Goal: Information Seeking & Learning: Learn about a topic

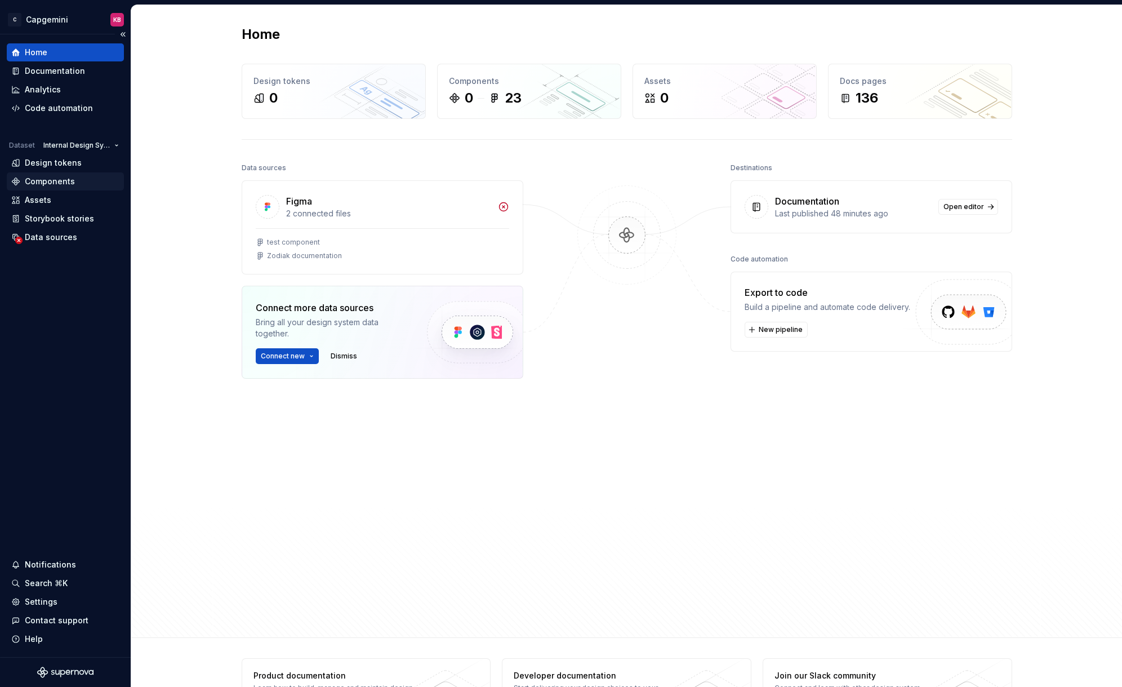
click at [41, 179] on div "Components" at bounding box center [50, 181] width 50 height 11
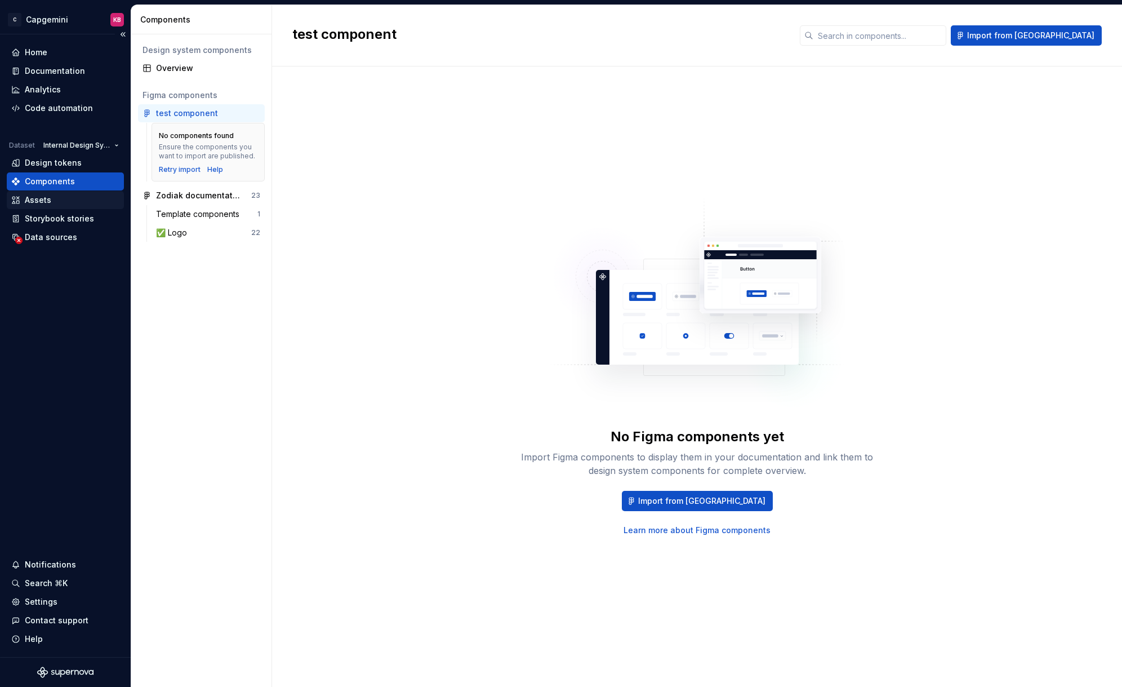
click at [48, 202] on div "Assets" at bounding box center [38, 199] width 26 height 11
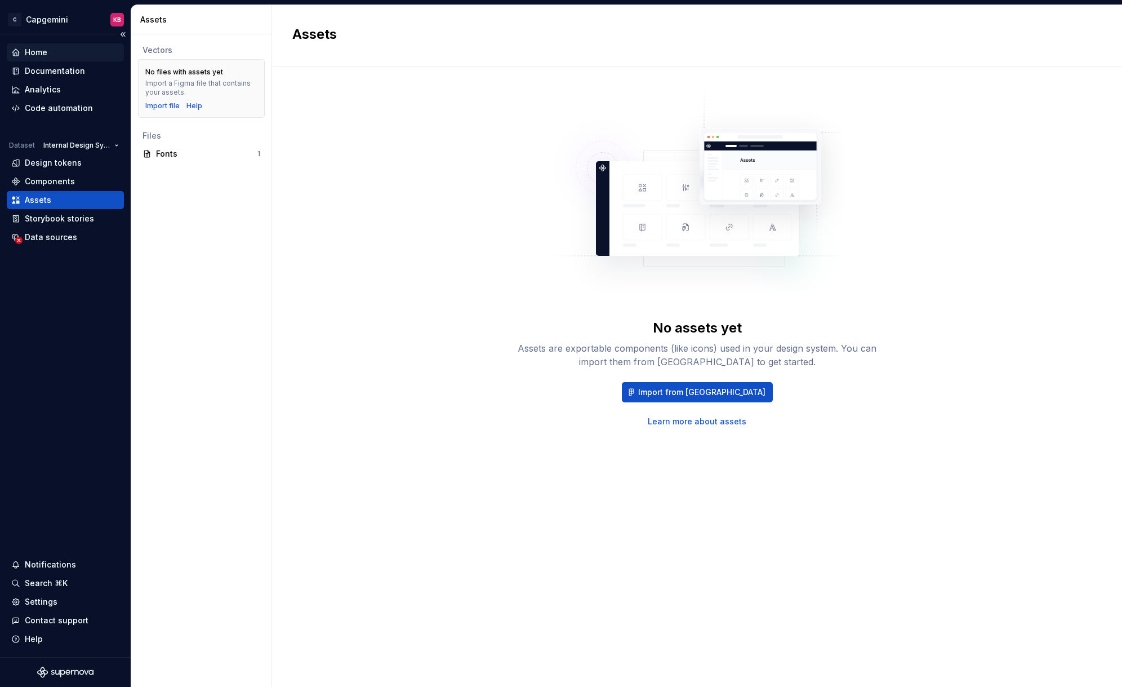
click at [35, 52] on div "Home" at bounding box center [36, 52] width 23 height 11
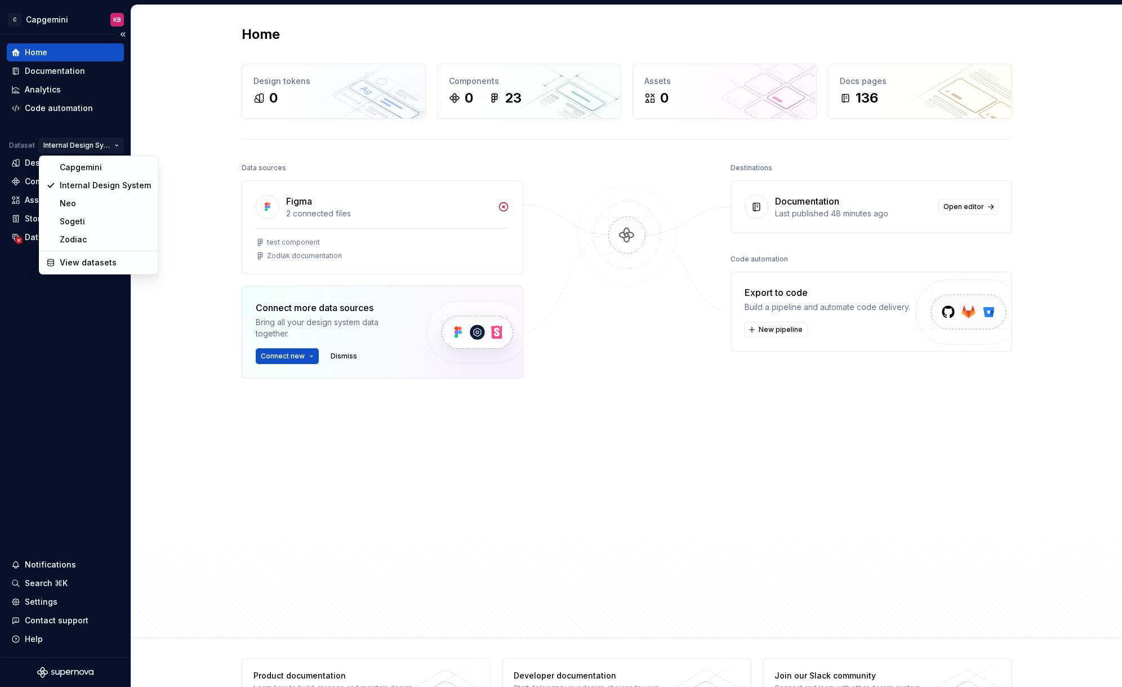
click at [113, 143] on html "C Capgemini KB Home Documentation Analytics Code automation Dataset Internal De…" at bounding box center [561, 343] width 1122 height 687
click at [97, 168] on div "Capgemini" at bounding box center [104, 167] width 91 height 11
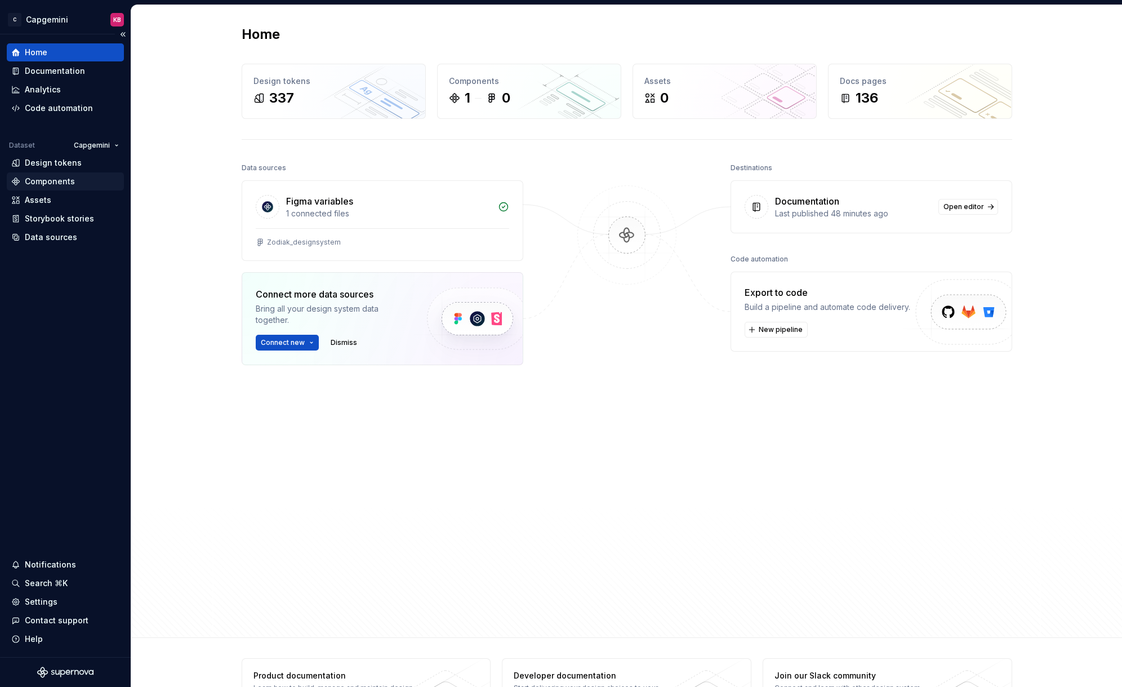
click at [68, 183] on div "Components" at bounding box center [50, 181] width 50 height 11
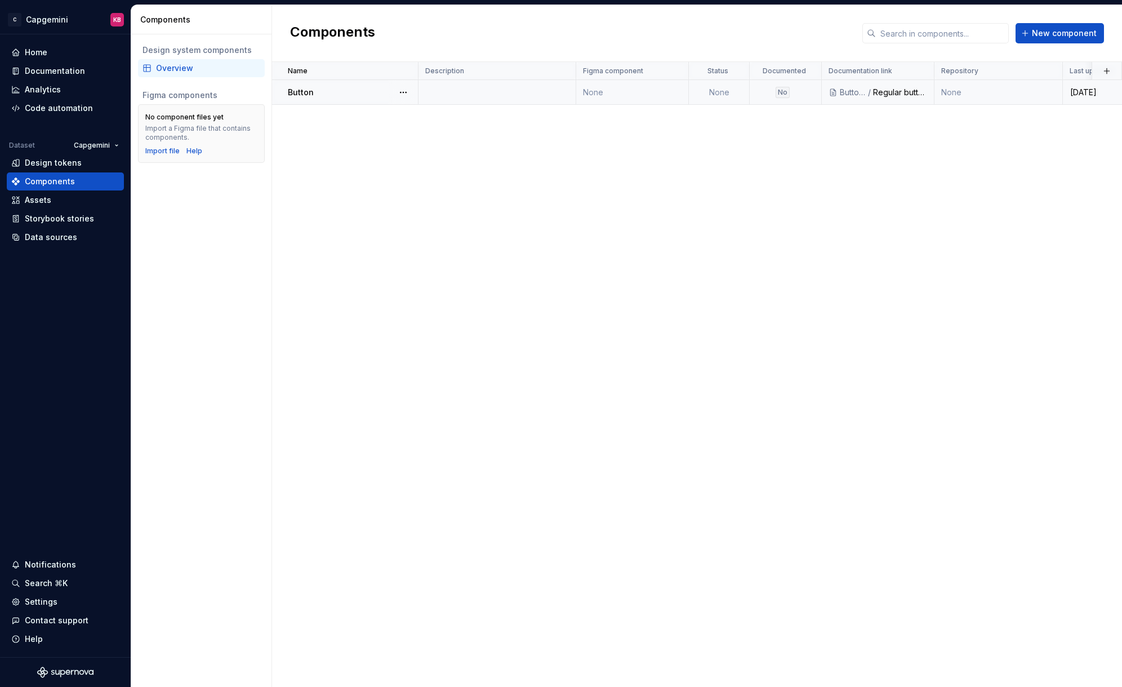
click at [856, 87] on div "Buttons" at bounding box center [853, 92] width 27 height 11
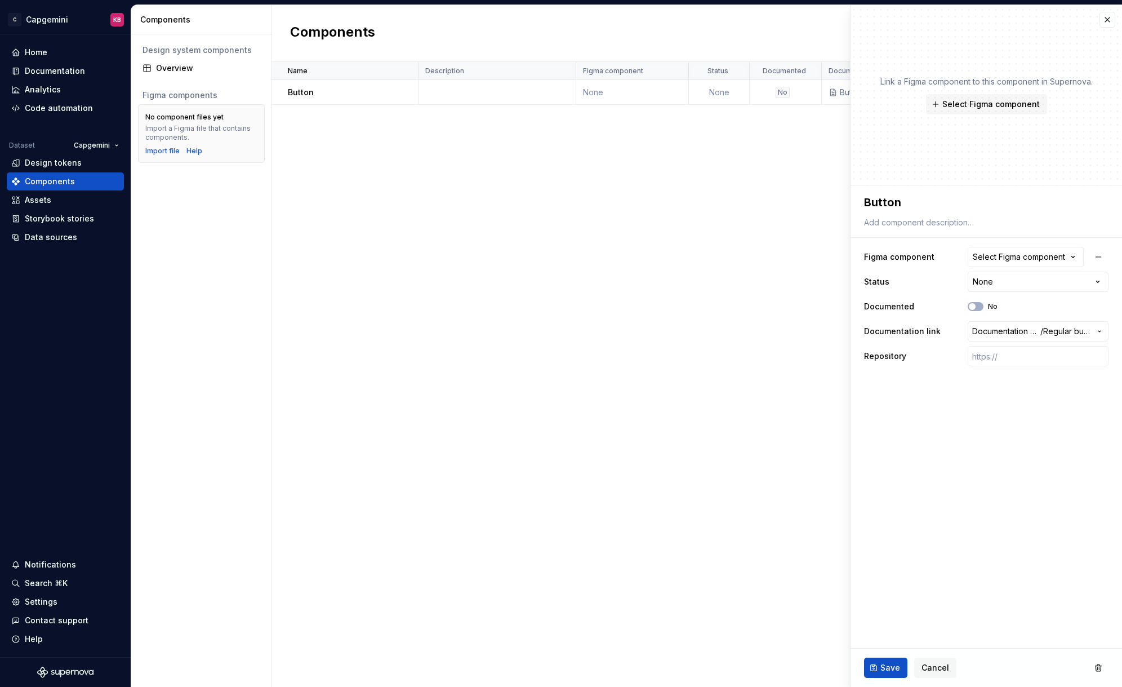
click at [775, 145] on div "Name Description Figma component Status Documented Documentation link Repositor…" at bounding box center [697, 374] width 850 height 625
click at [177, 302] on div "Design system components Overview Figma components No component files yet Impor…" at bounding box center [201, 360] width 140 height 652
click at [1106, 23] on button "button" at bounding box center [1108, 20] width 16 height 16
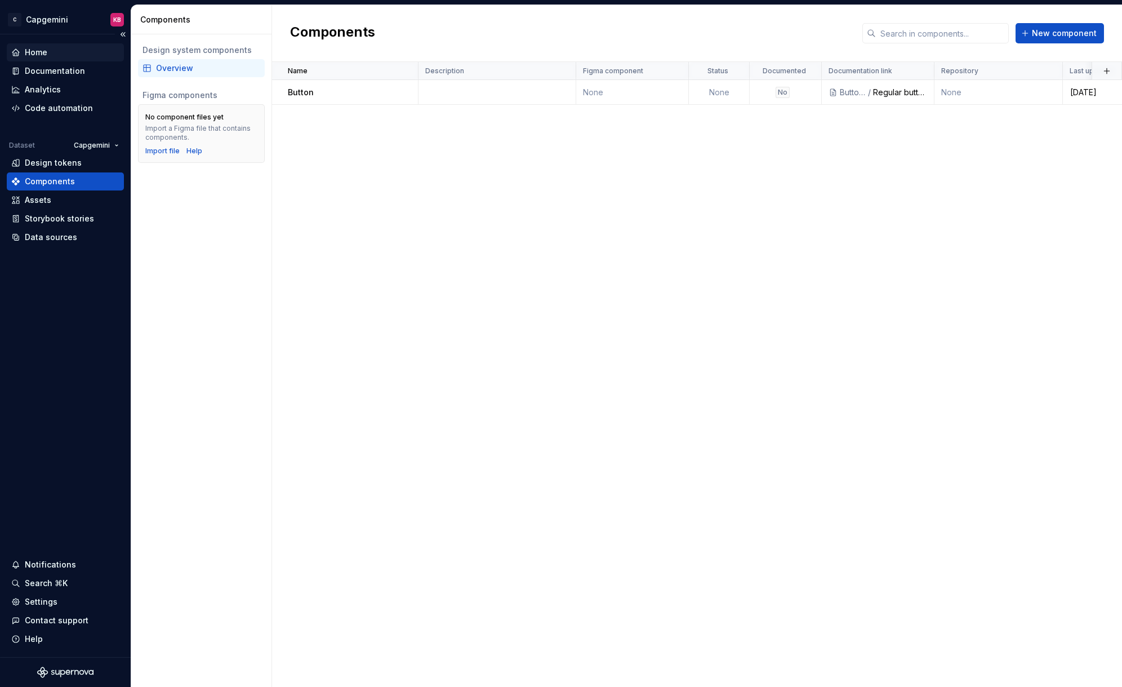
click at [35, 48] on div "Home" at bounding box center [36, 52] width 23 height 11
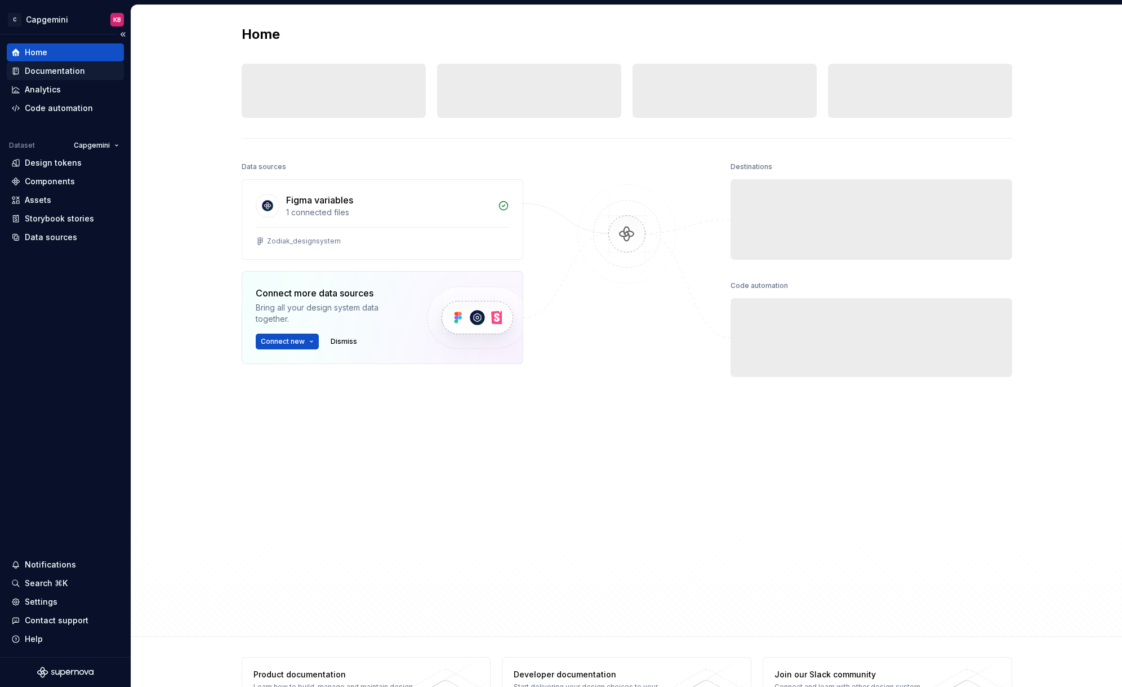
click at [39, 69] on div "Documentation" at bounding box center [55, 70] width 60 height 11
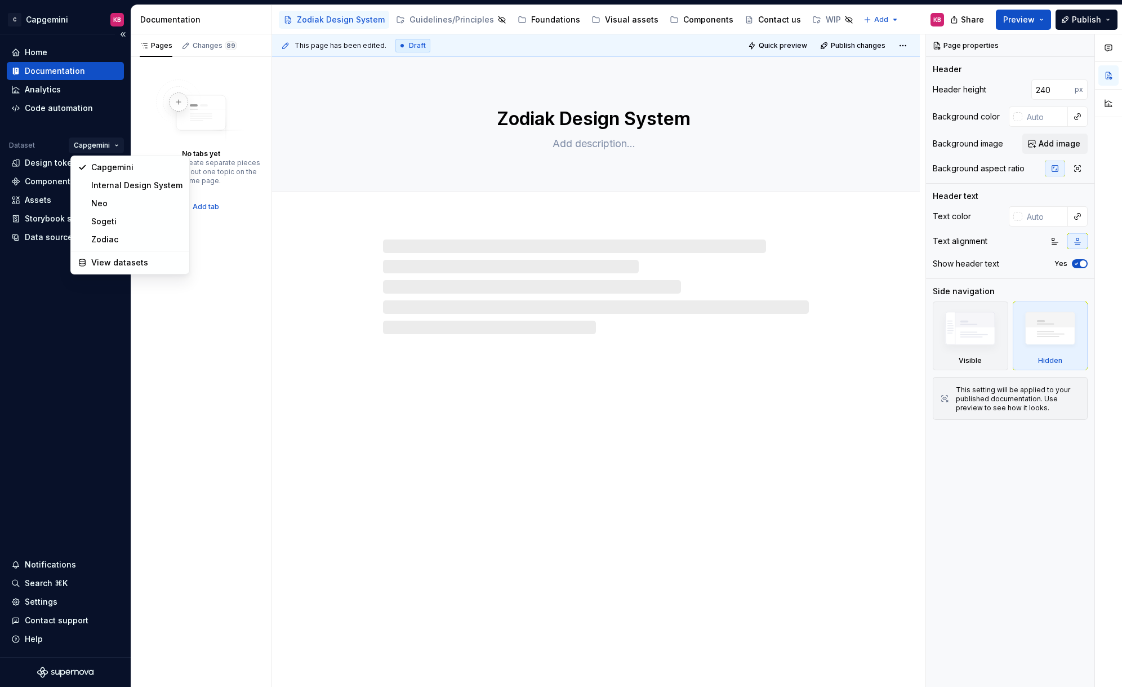
click at [117, 144] on html "C Capgemini KB Home Documentation Analytics Code automation Dataset Capgemini D…" at bounding box center [561, 343] width 1122 height 687
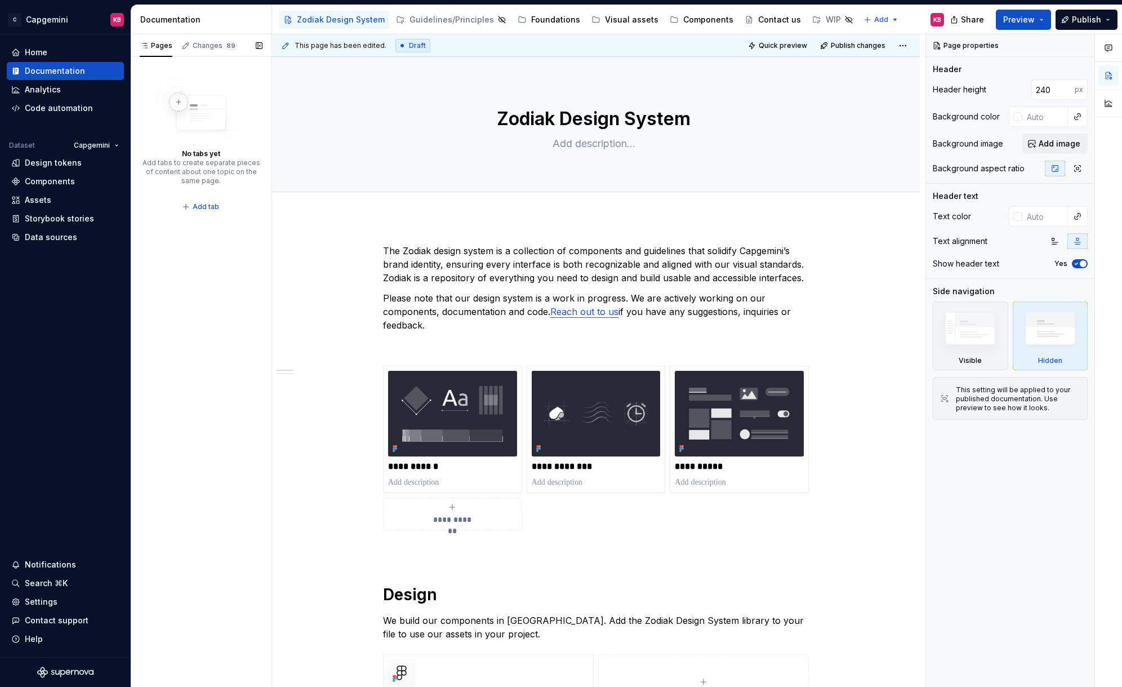
click at [265, 230] on div "Pages Changes 89 No tabs yet Add tabs to create separate pieces of content abou…" at bounding box center [201, 360] width 141 height 653
click at [115, 145] on html "C Capgemini KB Home Documentation Analytics Code automation Dataset Capgemini D…" at bounding box center [561, 343] width 1122 height 687
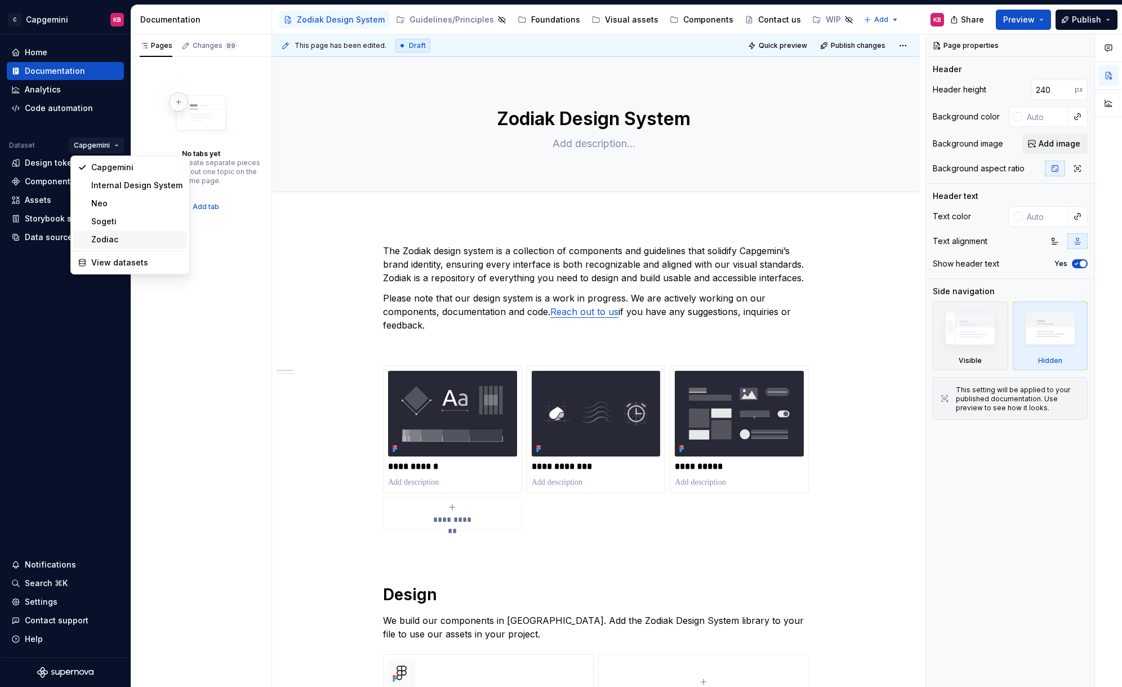
click at [108, 239] on div "Zodiac" at bounding box center [136, 239] width 91 height 11
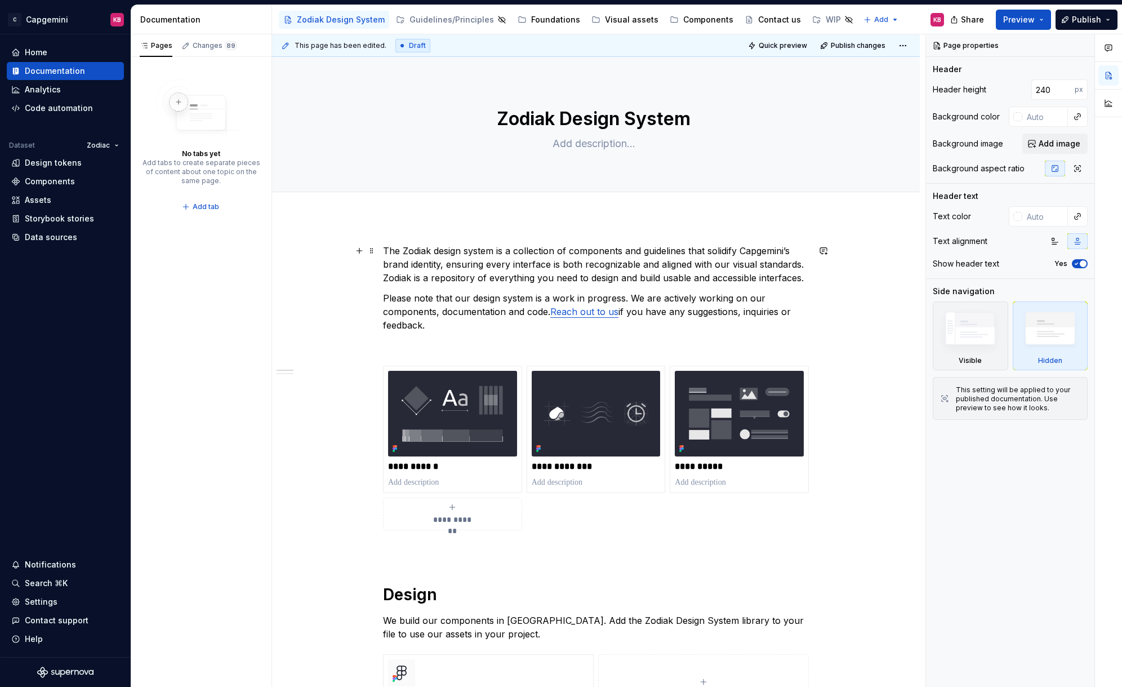
scroll to position [84, 0]
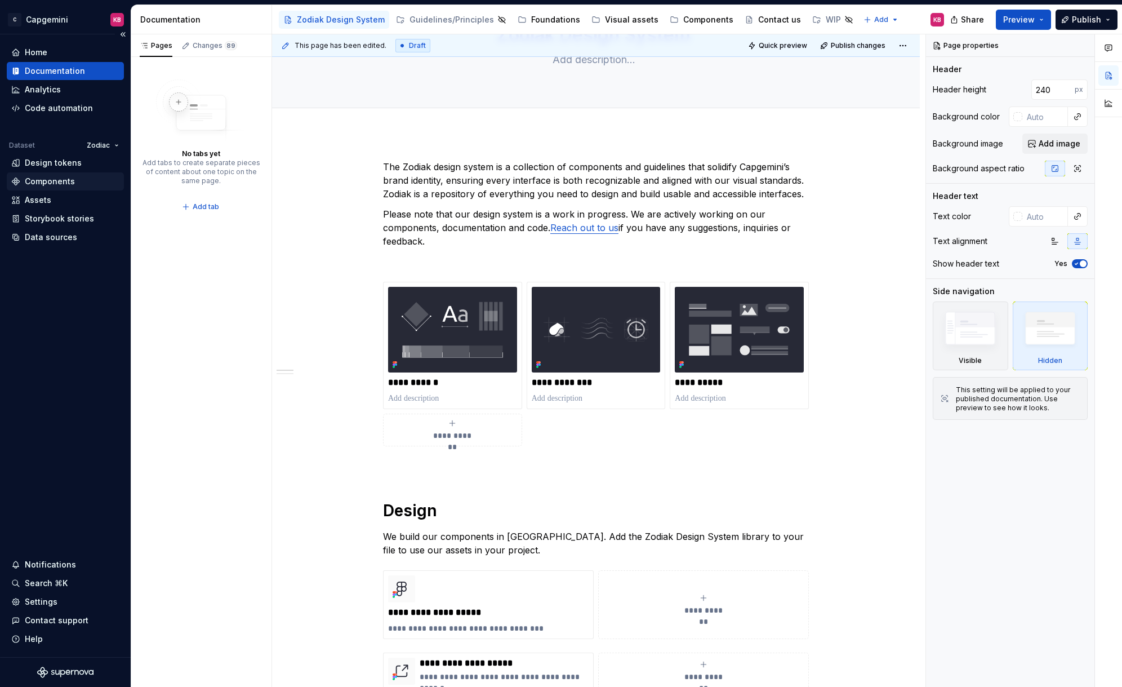
click at [34, 183] on div "Components" at bounding box center [50, 181] width 50 height 11
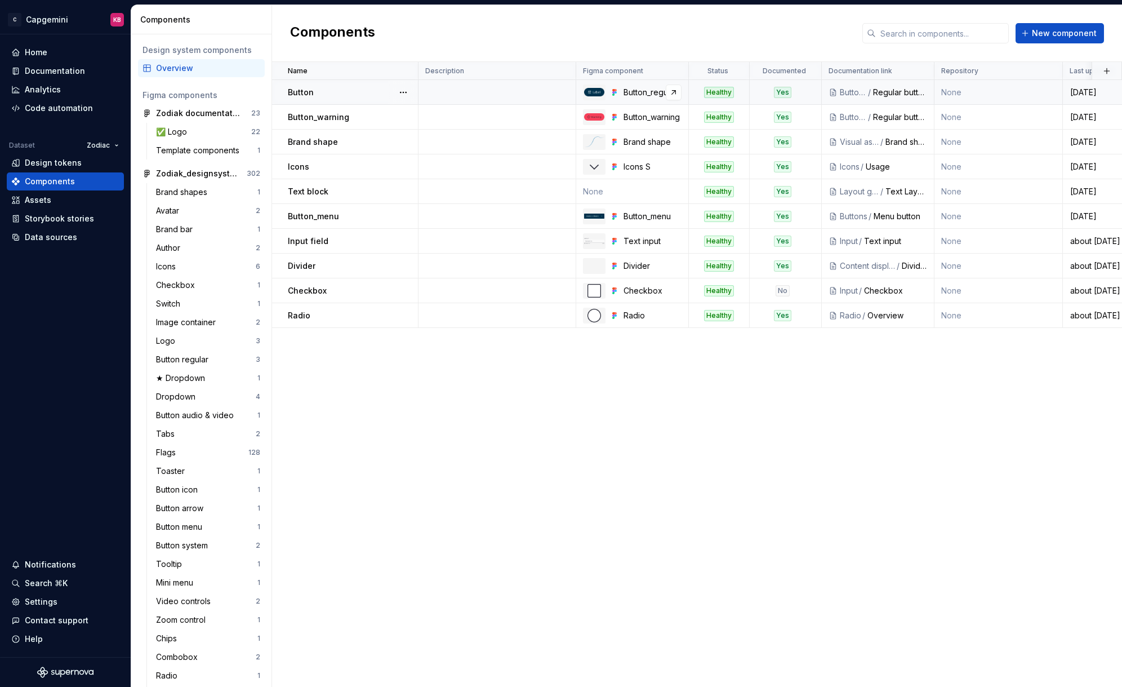
click at [614, 97] on div "Button_regular" at bounding box center [632, 93] width 112 height 16
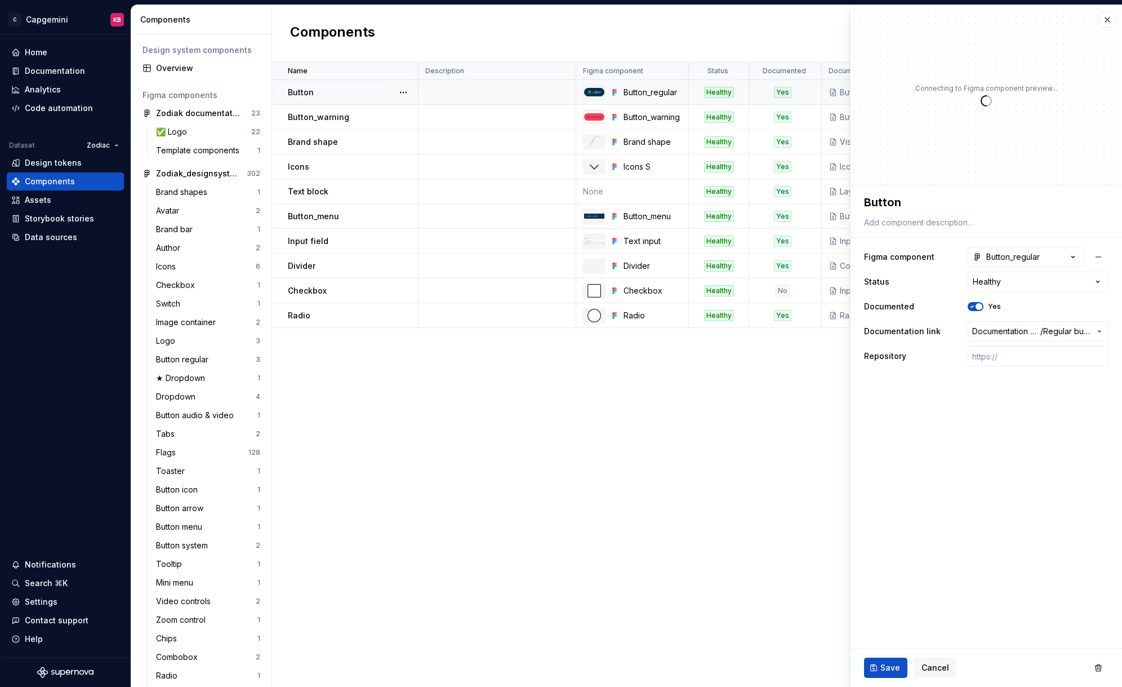
click at [303, 87] on p "Button" at bounding box center [301, 92] width 26 height 11
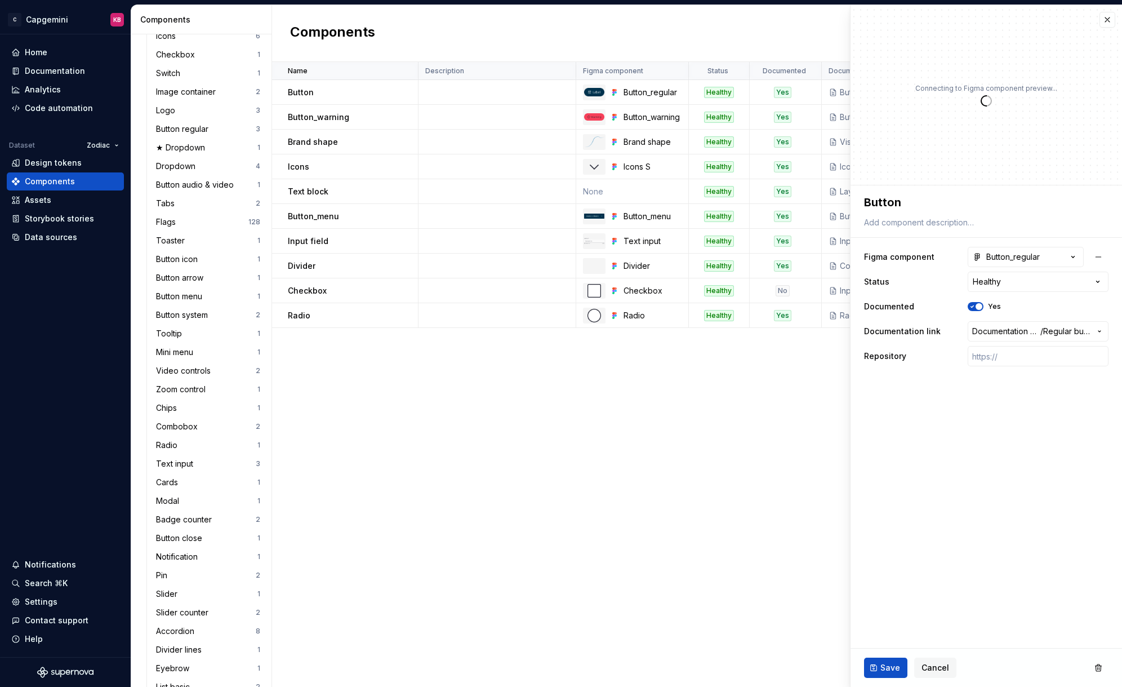
scroll to position [238, 0]
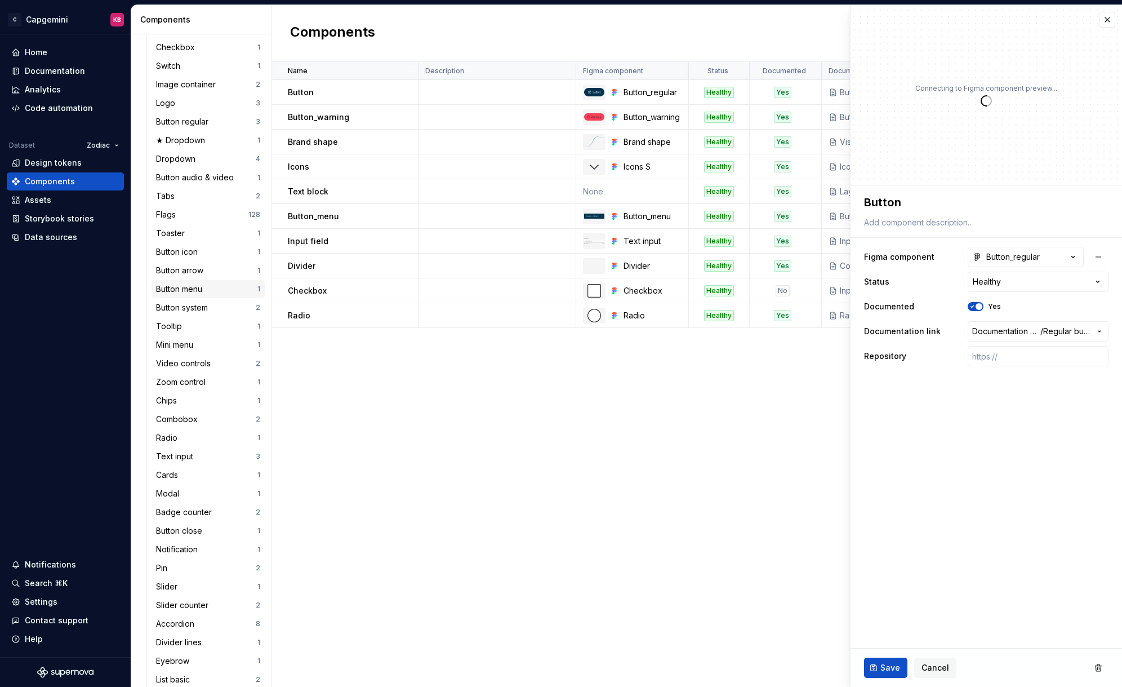
click at [189, 285] on div "Button menu" at bounding box center [181, 288] width 51 height 11
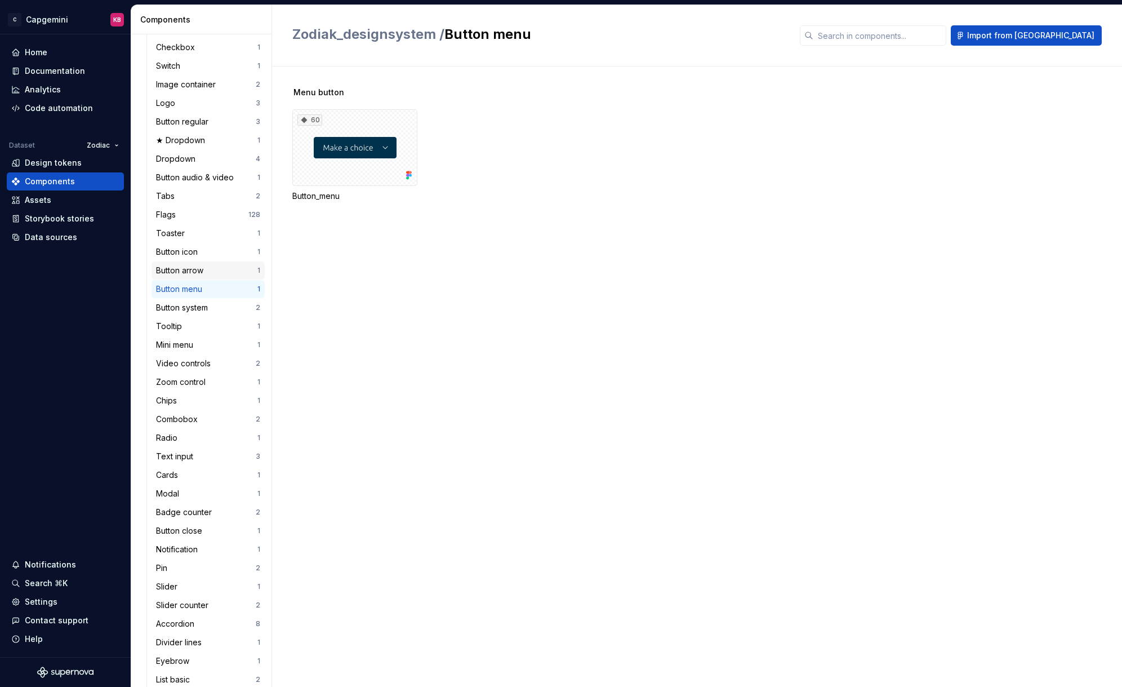
click at [186, 272] on div "Button arrow" at bounding box center [182, 270] width 52 height 11
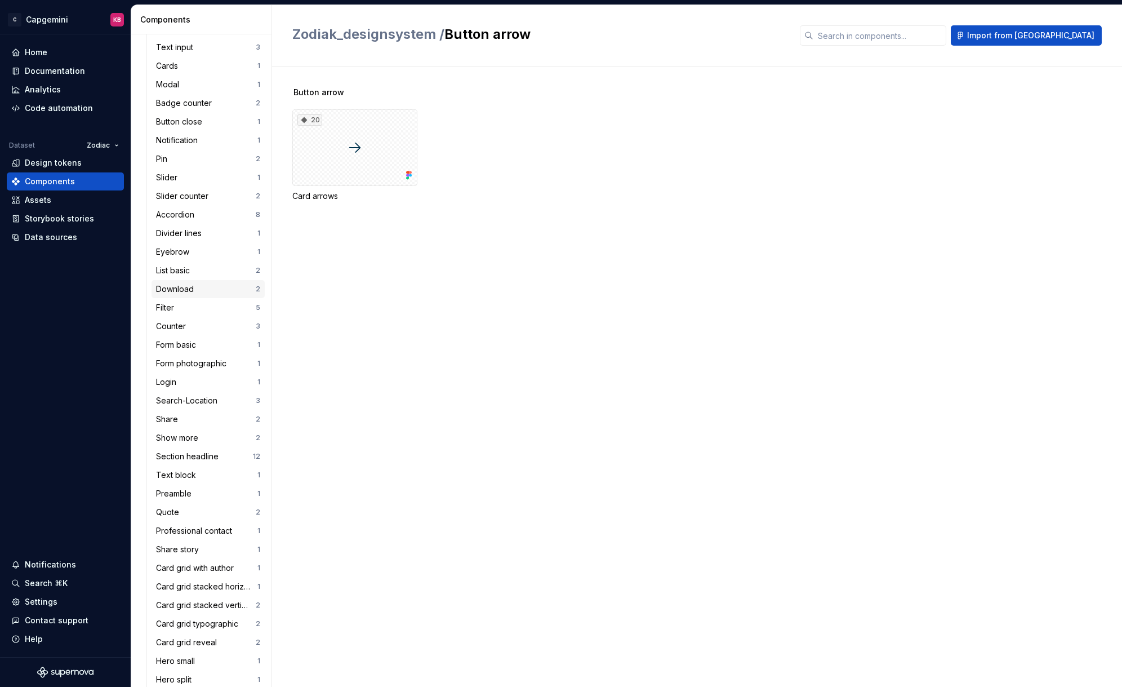
scroll to position [647, 0]
click at [185, 291] on div "Download" at bounding box center [177, 288] width 42 height 11
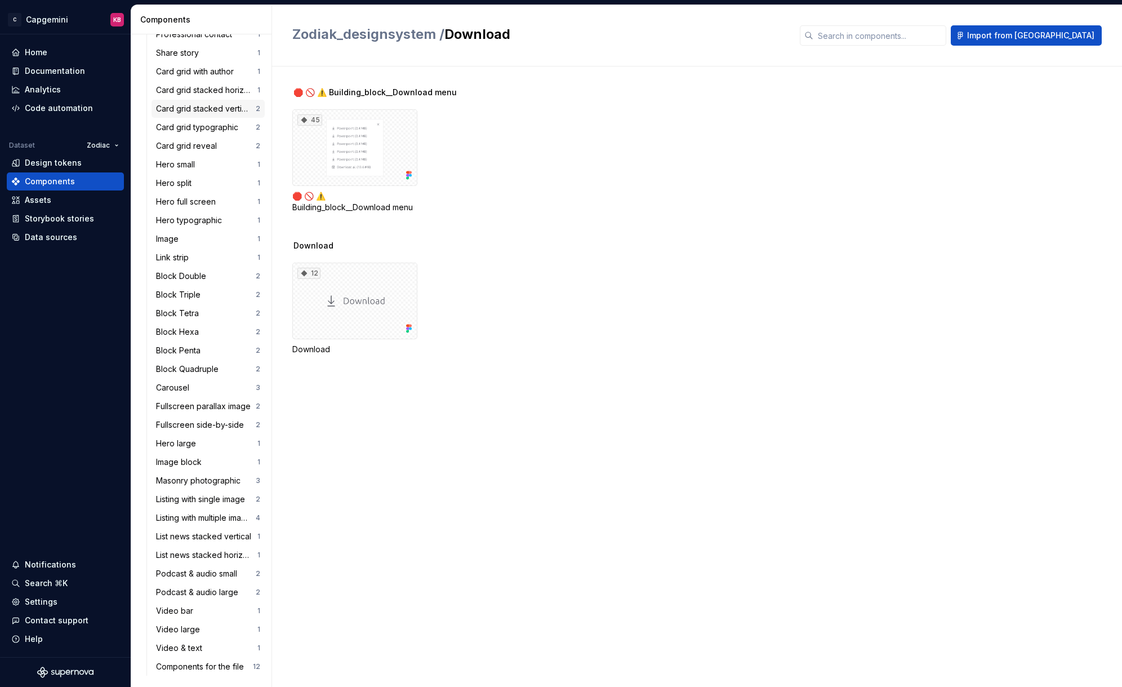
scroll to position [1143, 0]
click at [184, 334] on div "Block Hexa" at bounding box center [179, 331] width 47 height 11
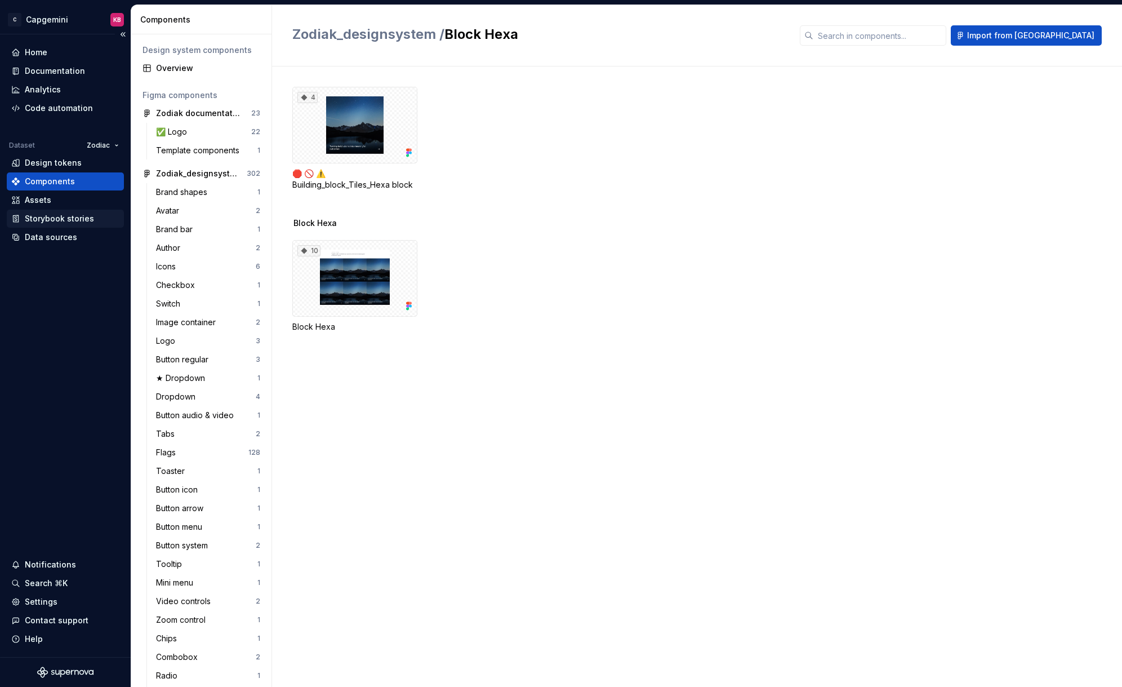
click at [64, 215] on div "Storybook stories" at bounding box center [59, 218] width 69 height 11
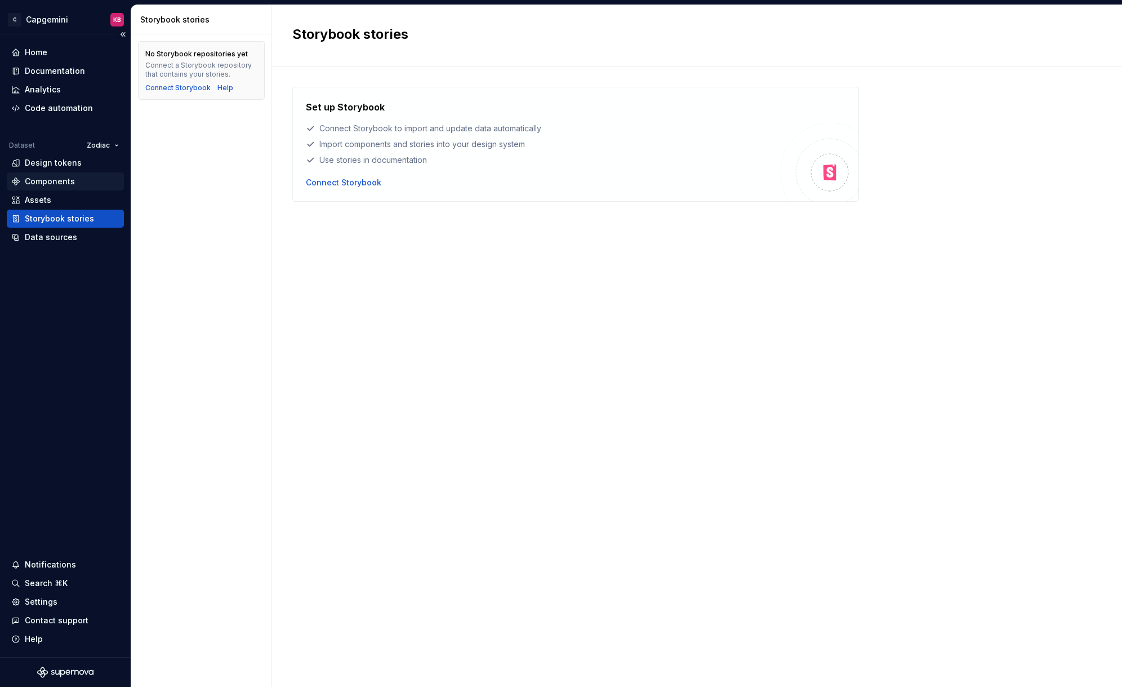
click at [56, 180] on div "Components" at bounding box center [50, 181] width 50 height 11
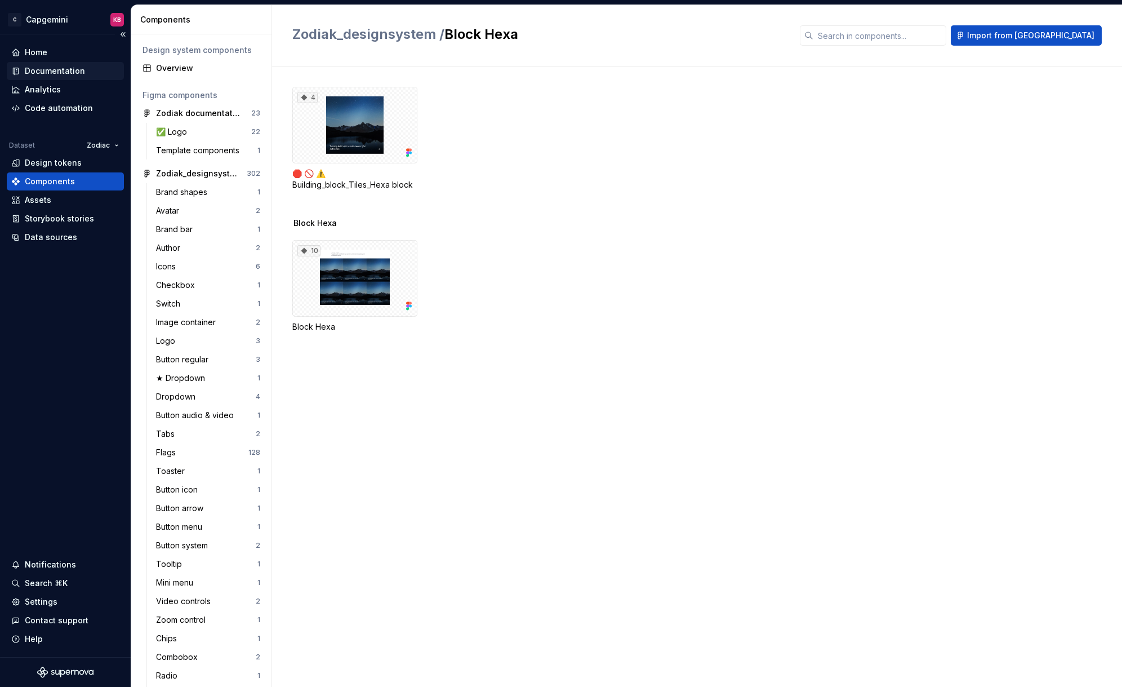
click at [46, 73] on div "Documentation" at bounding box center [55, 70] width 60 height 11
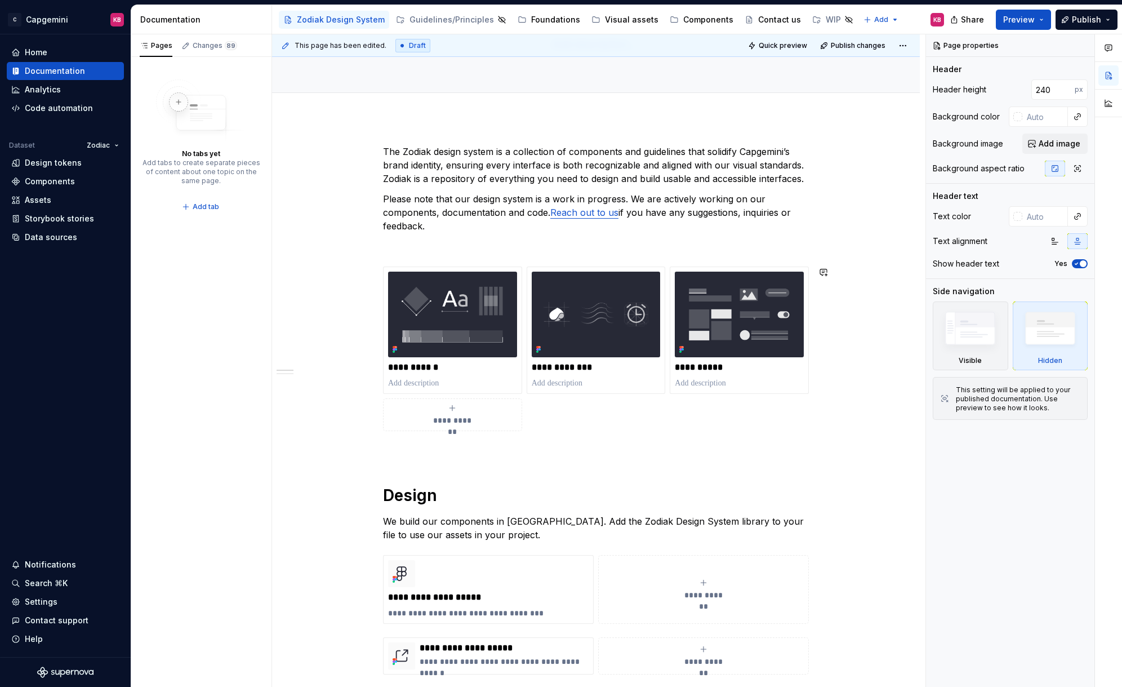
scroll to position [98, 0]
type textarea "*"
